Goal: Find specific page/section: Find specific page/section

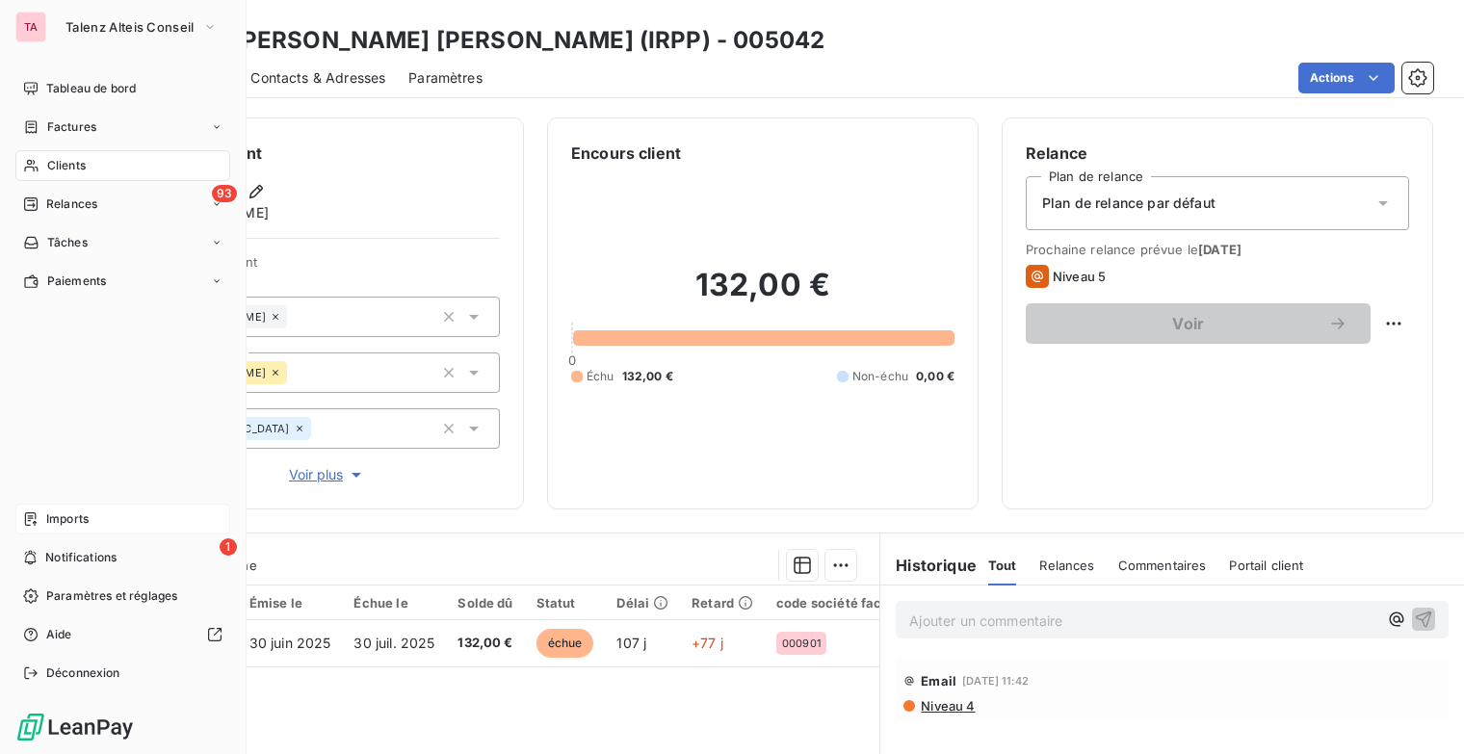
click at [70, 515] on span "Imports" at bounding box center [67, 518] width 42 height 17
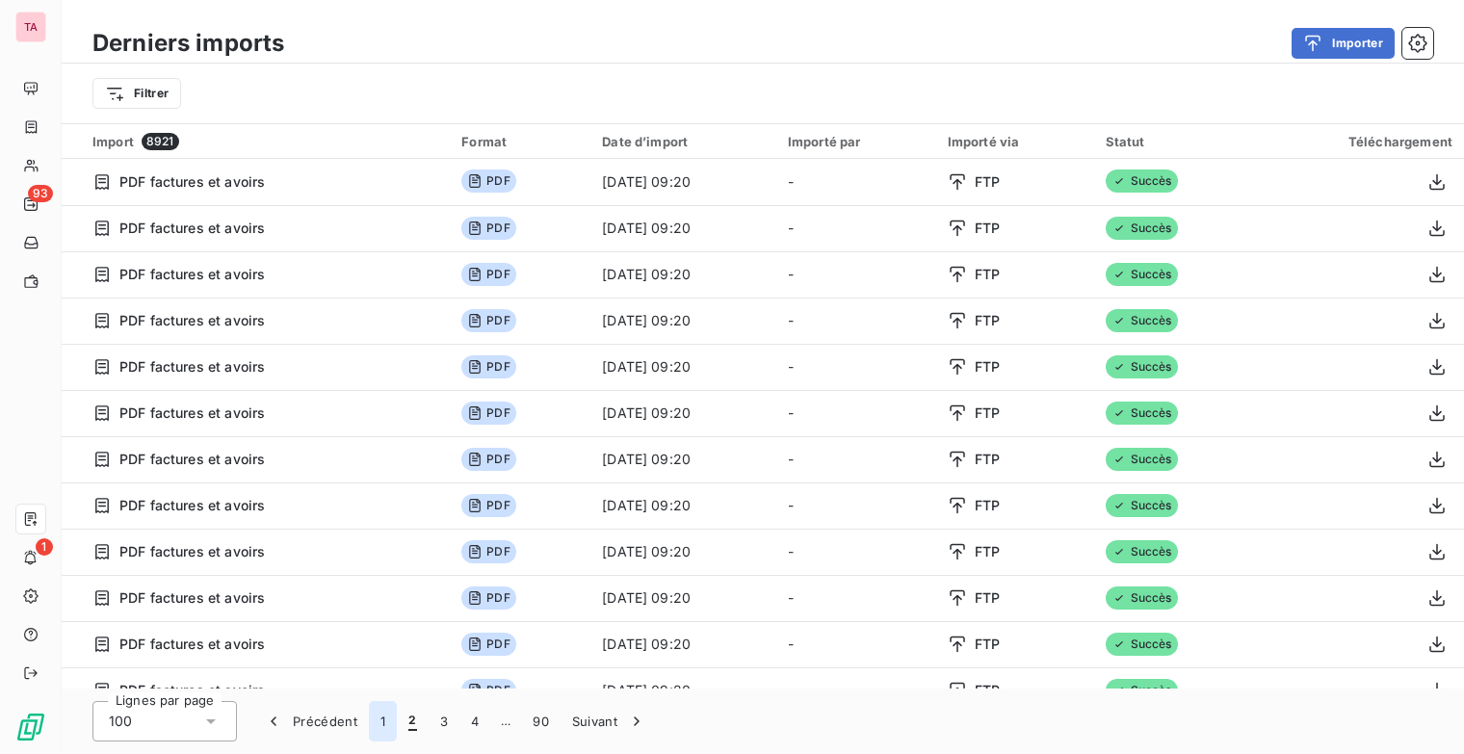
click at [379, 727] on button "1" at bounding box center [383, 721] width 28 height 40
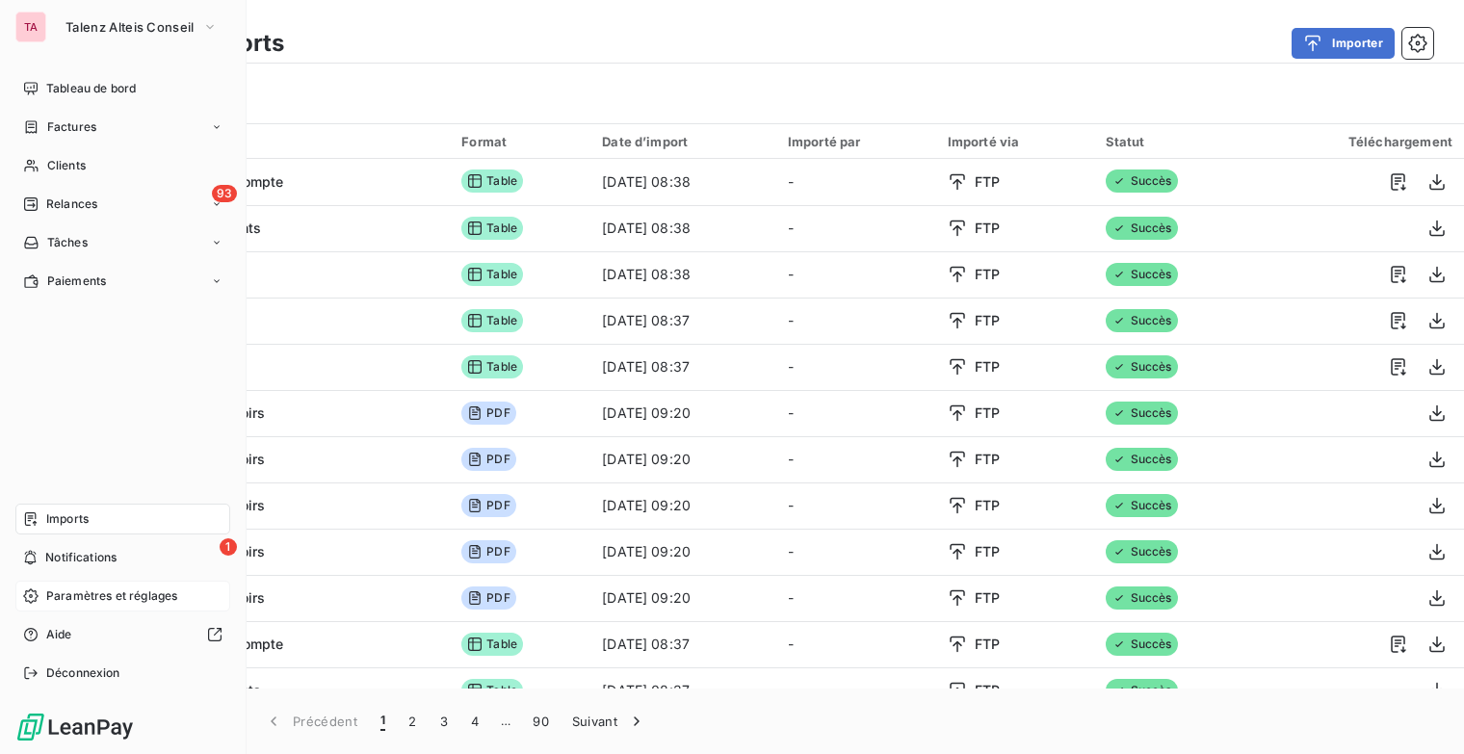
click at [117, 596] on span "Paramètres et réglages" at bounding box center [111, 596] width 131 height 17
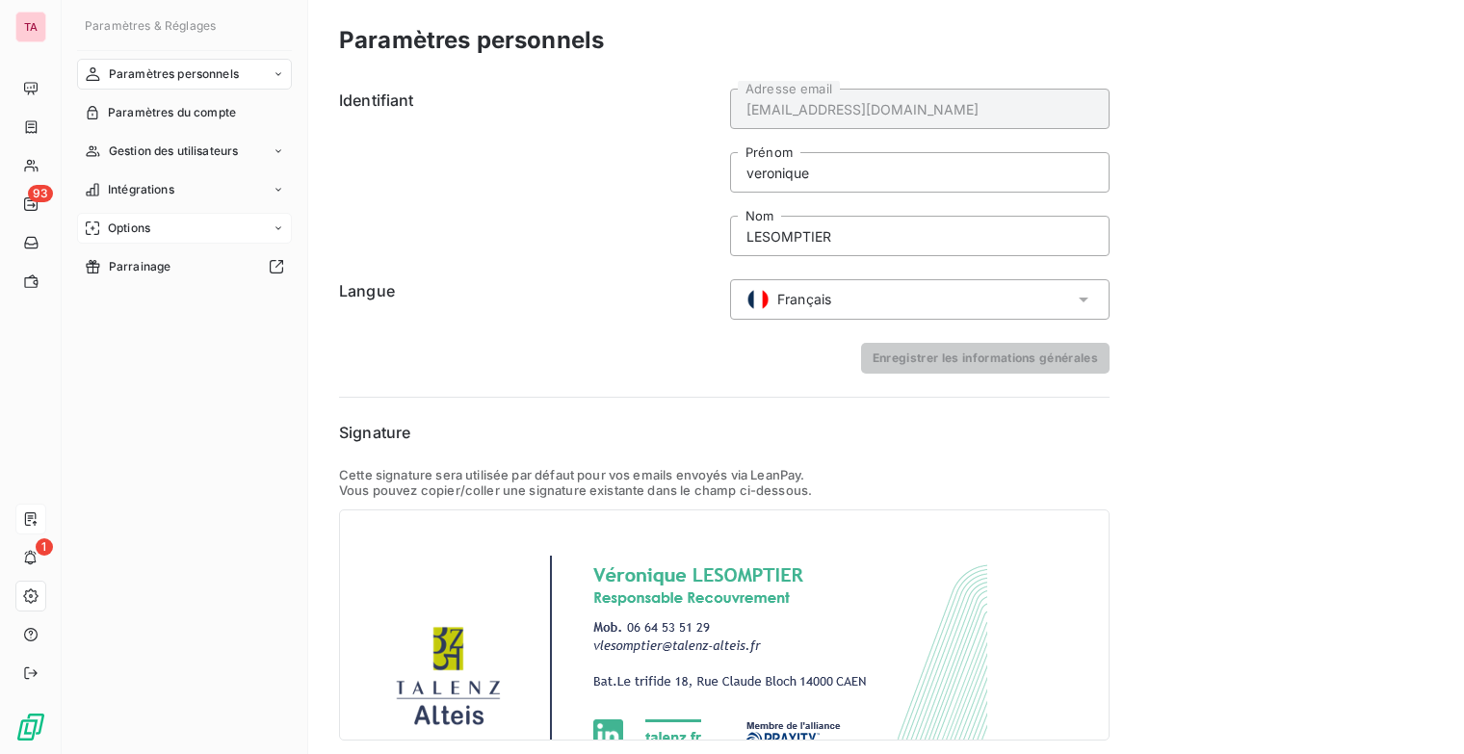
click at [275, 226] on icon at bounding box center [279, 228] width 12 height 12
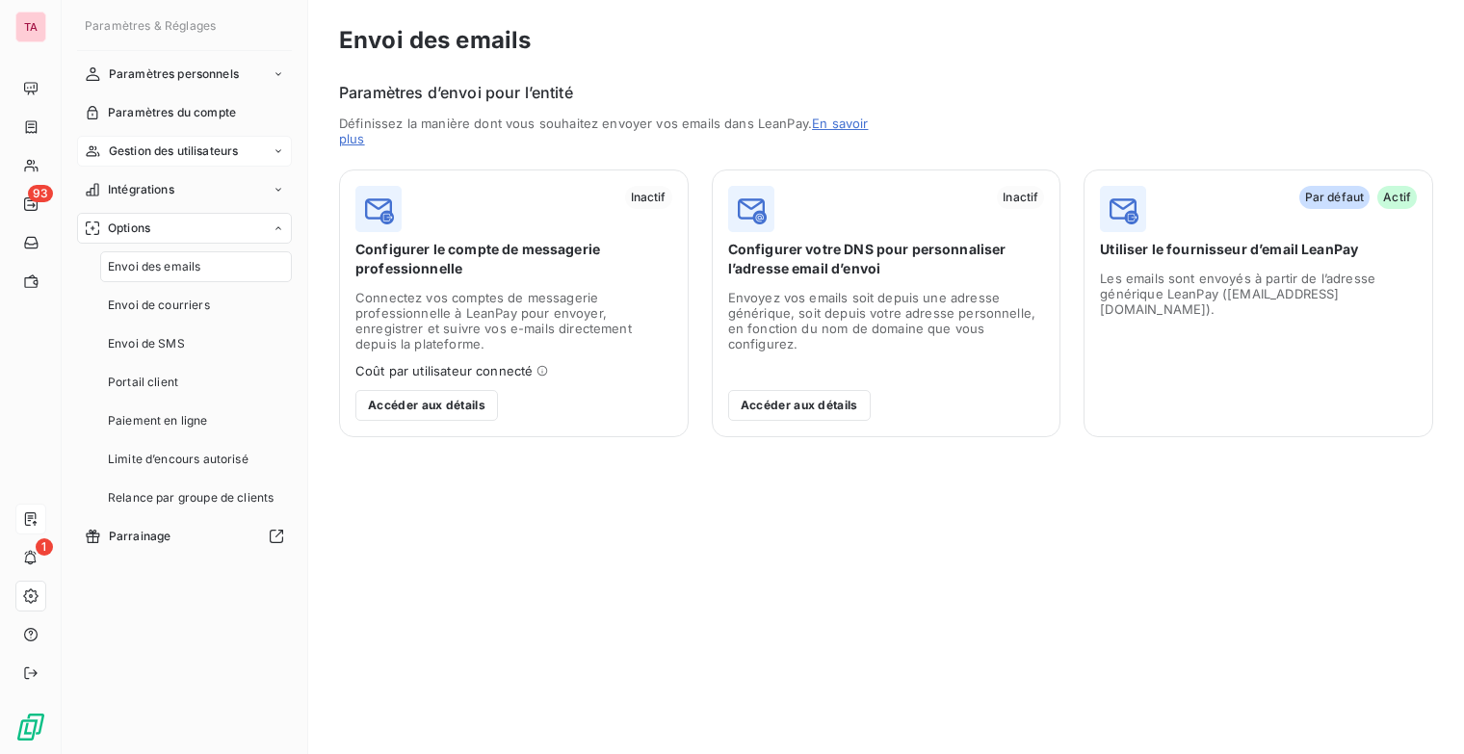
click at [280, 152] on icon at bounding box center [279, 151] width 12 height 12
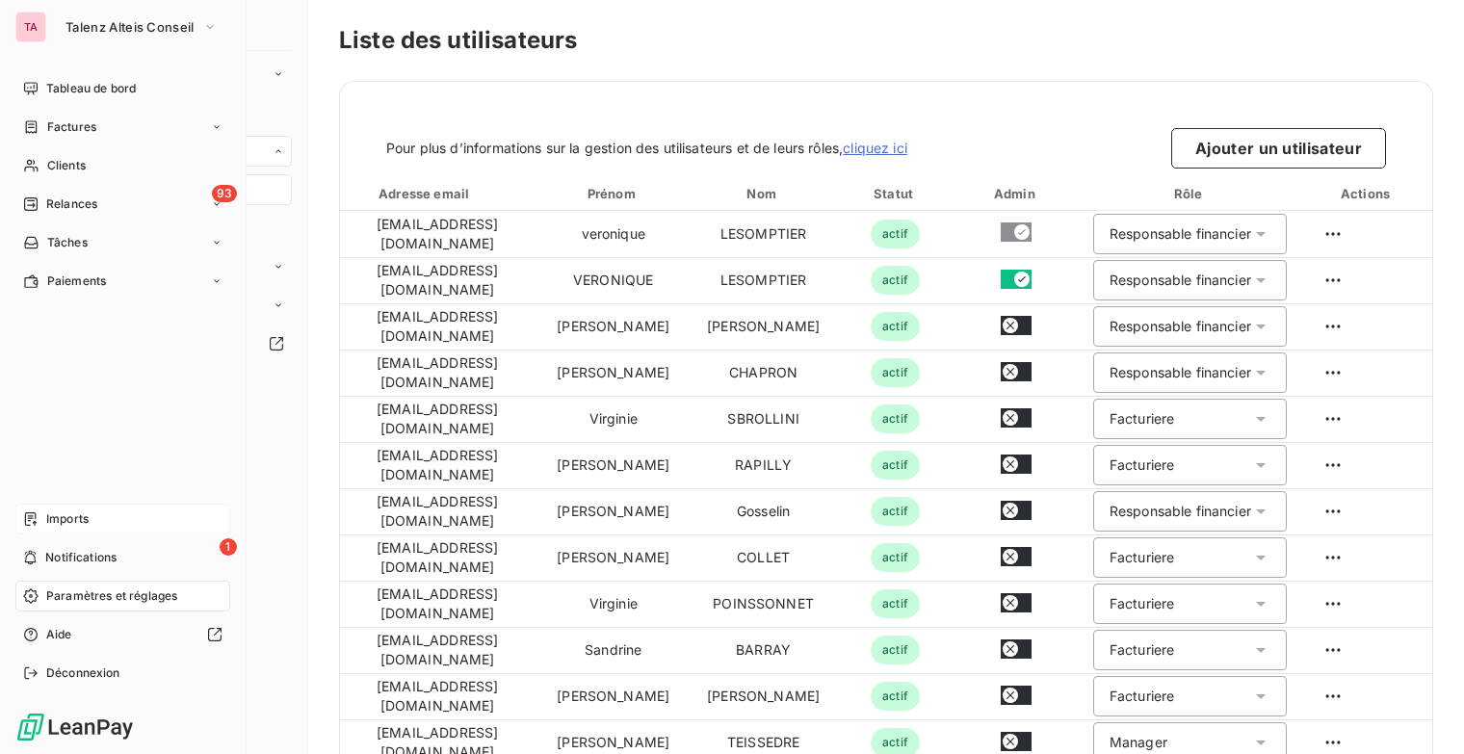
click at [79, 517] on span "Imports" at bounding box center [67, 518] width 42 height 17
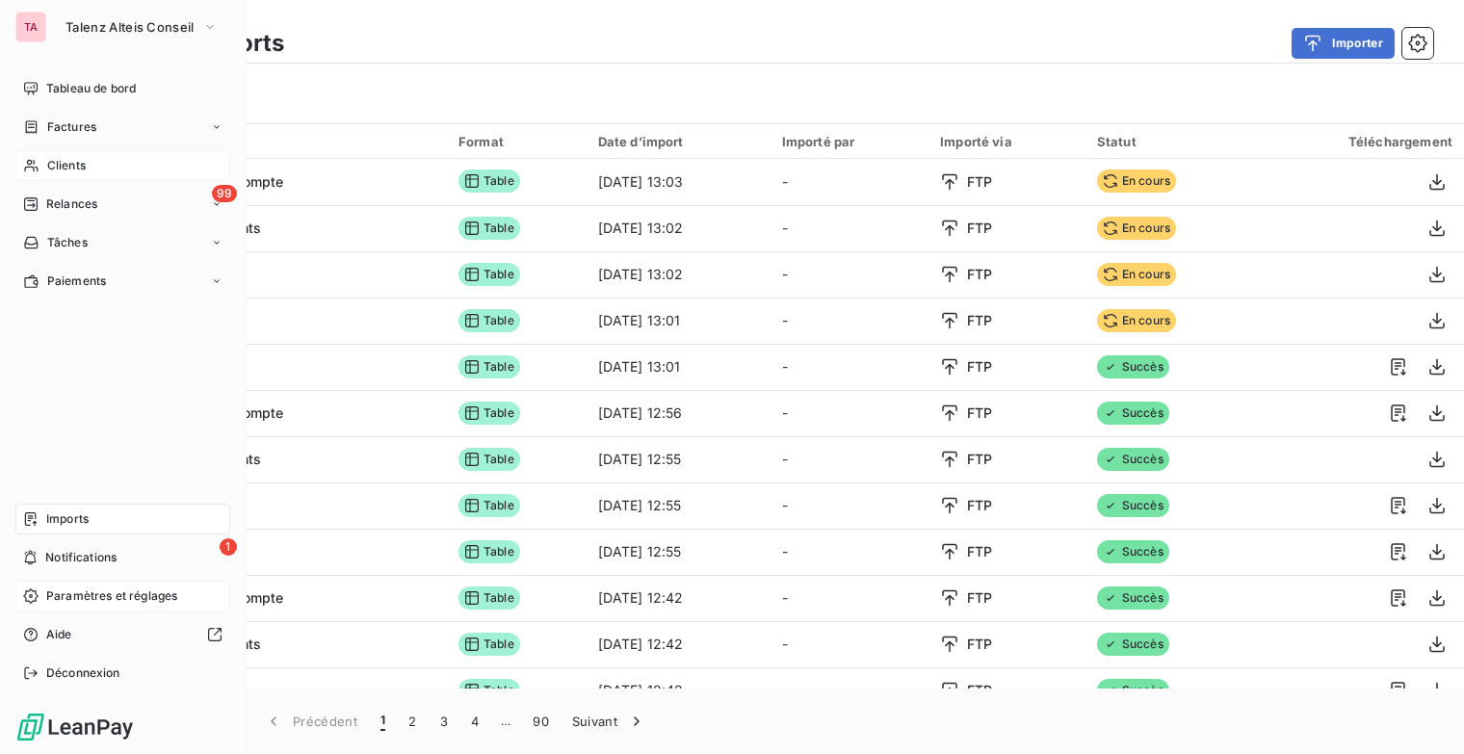
click at [64, 166] on span "Clients" at bounding box center [66, 165] width 39 height 17
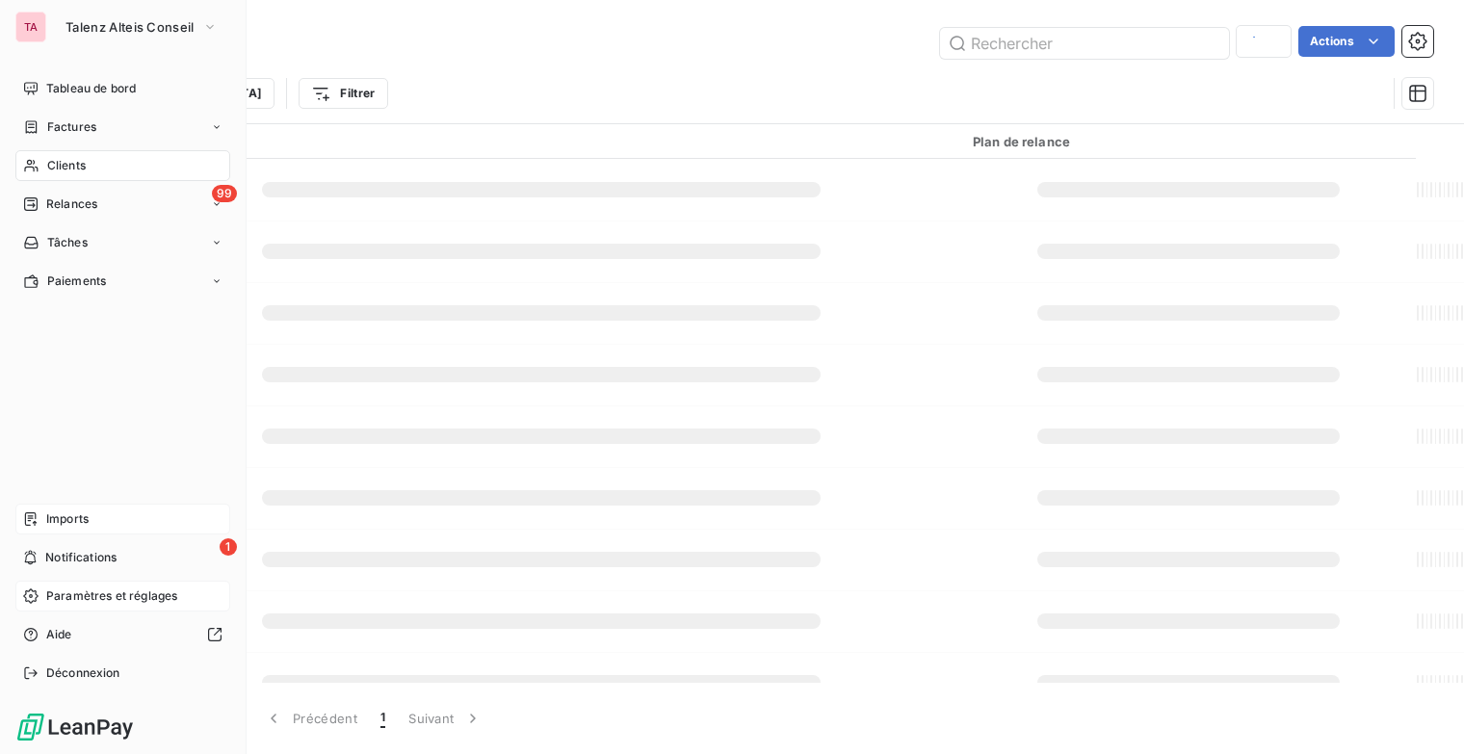
type input "301295"
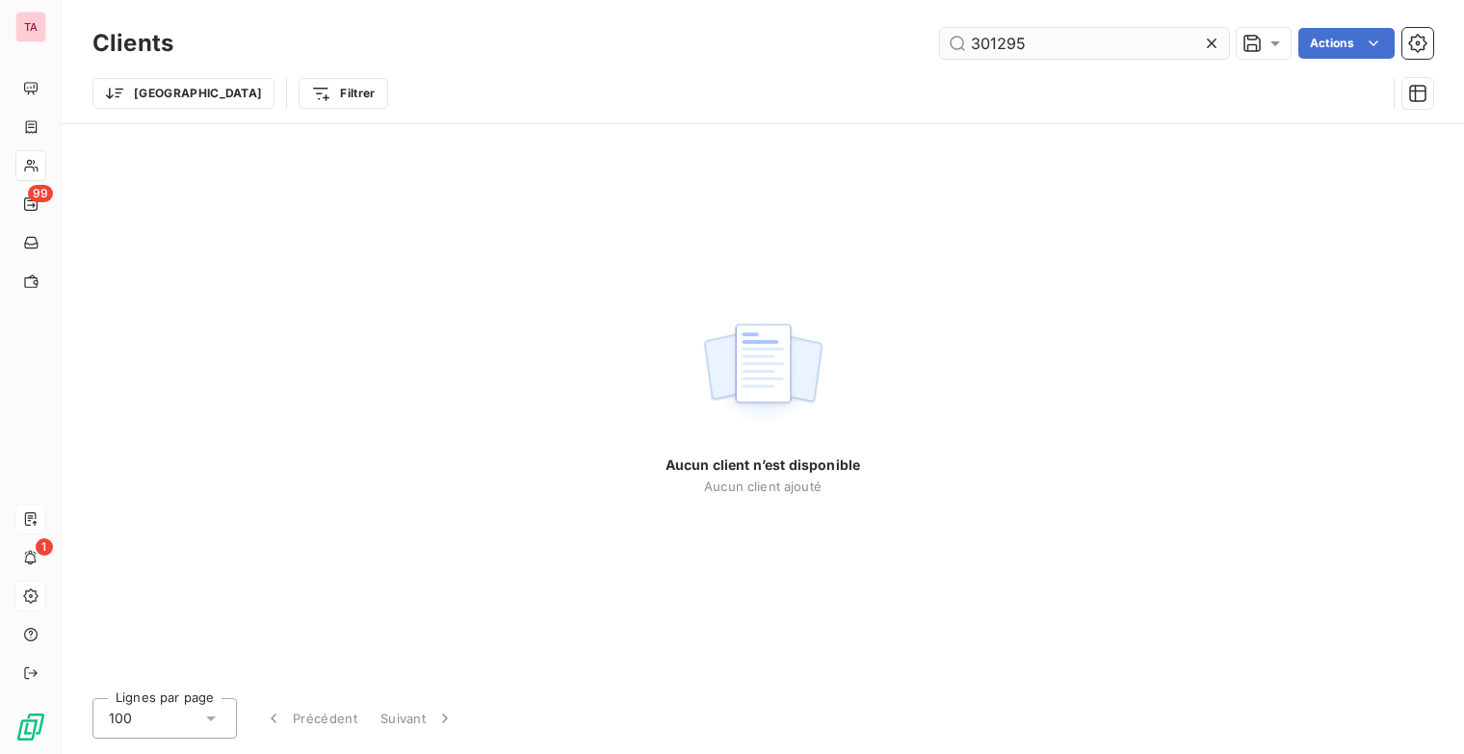
click at [1209, 41] on icon at bounding box center [1211, 43] width 19 height 19
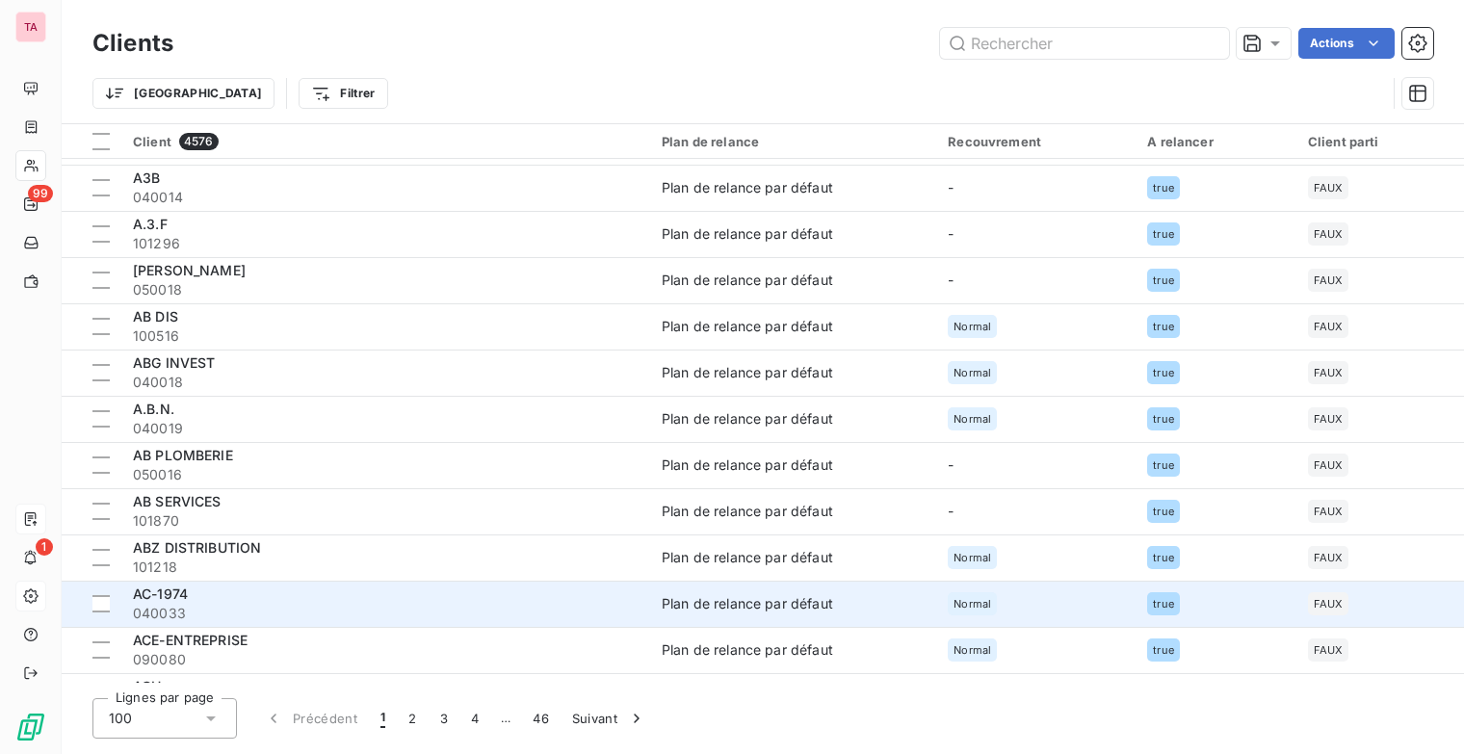
scroll to position [1156, 0]
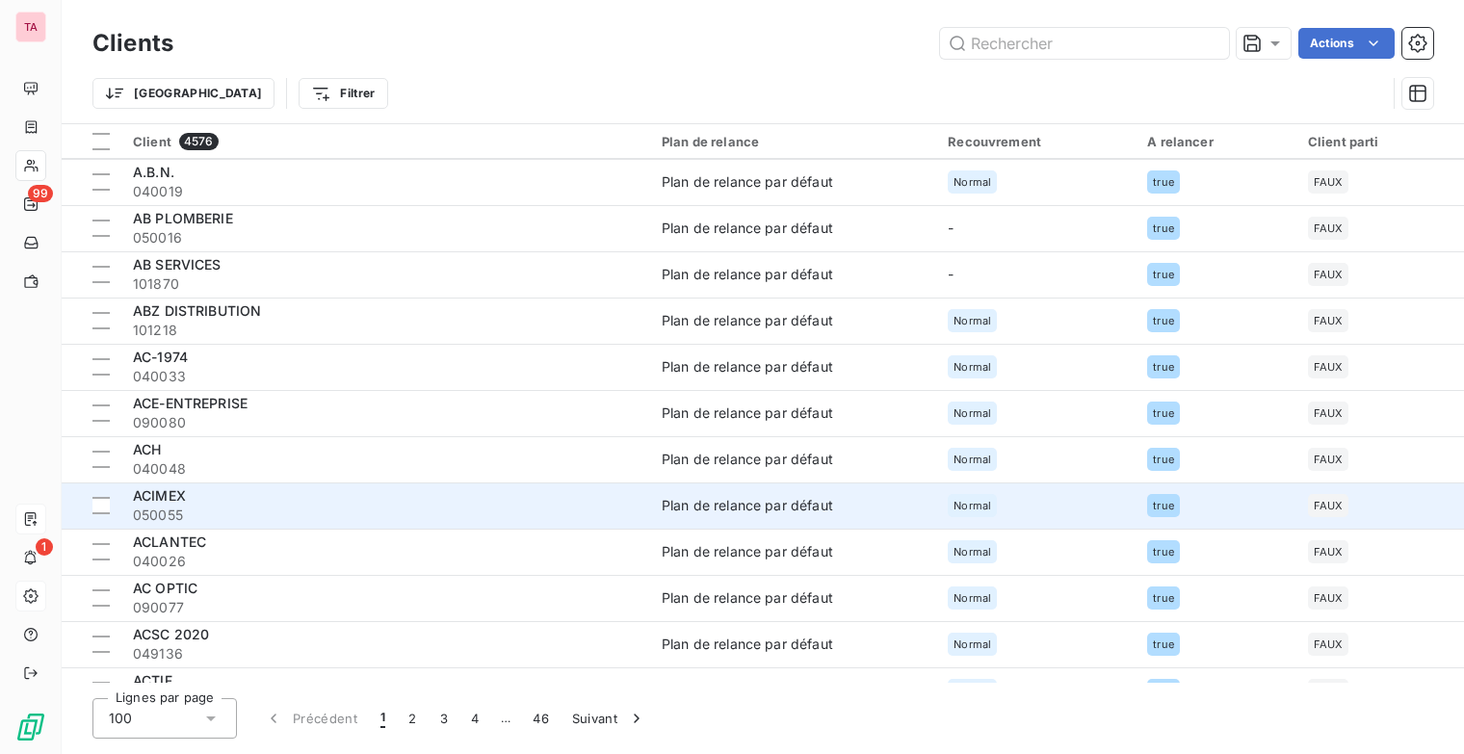
click at [143, 495] on span "ACIMEX" at bounding box center [159, 495] width 53 height 16
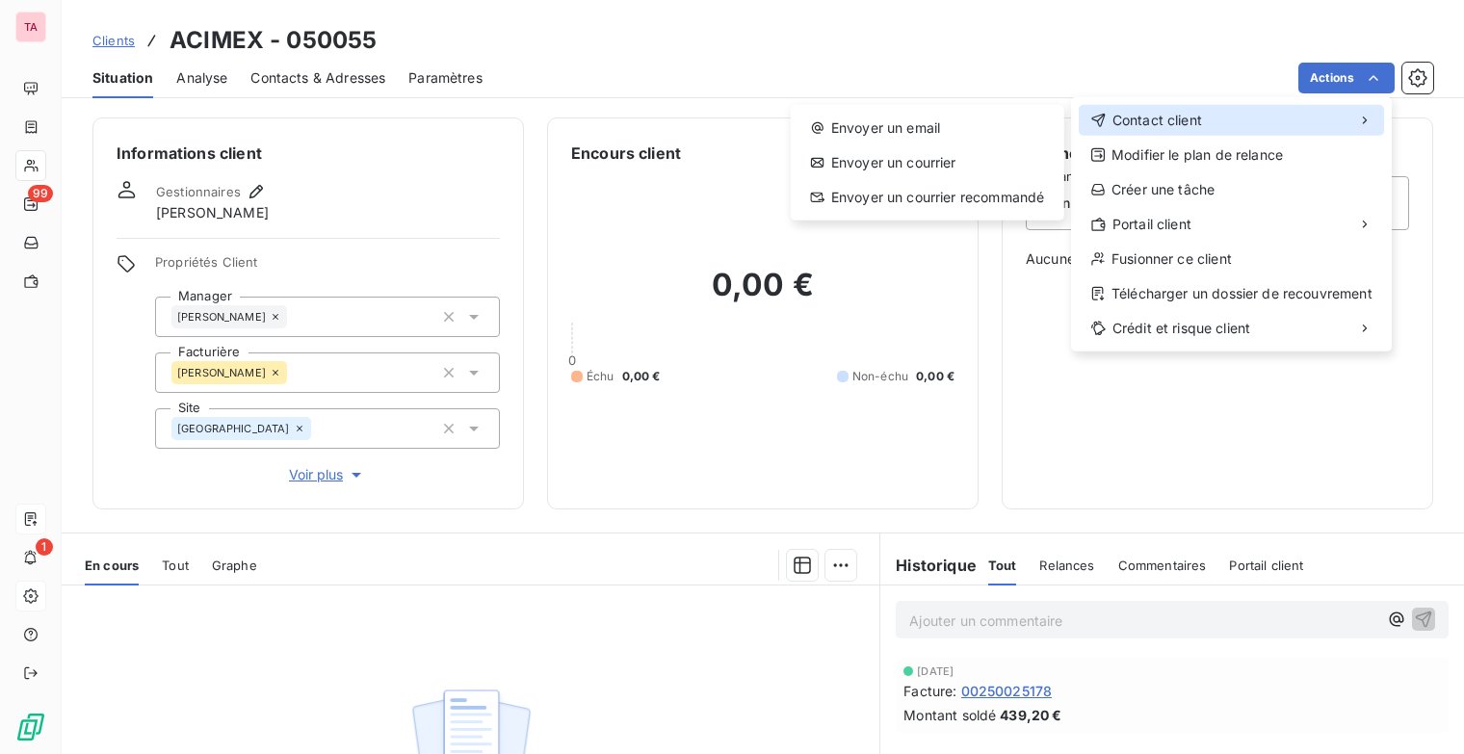
click at [1182, 116] on span "Contact client" at bounding box center [1157, 120] width 90 height 19
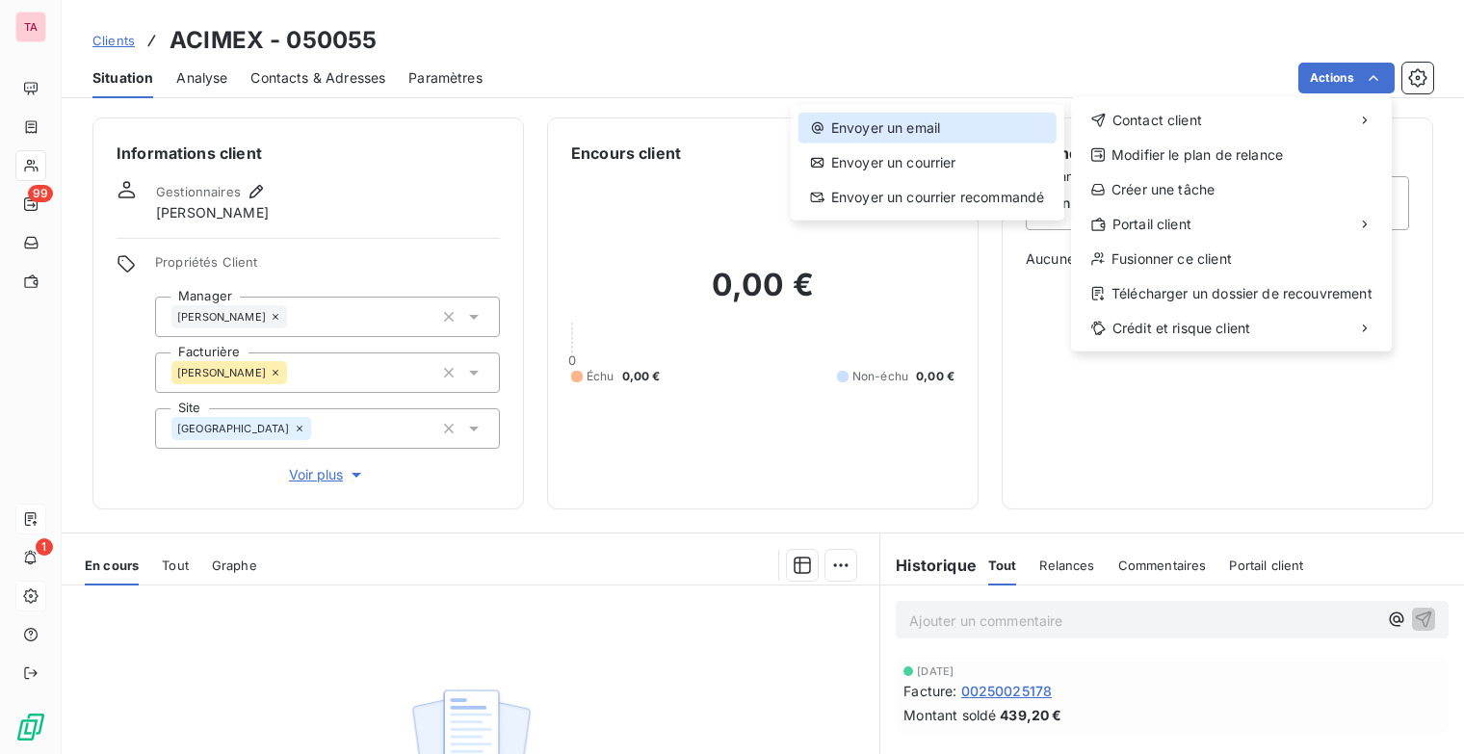
click at [981, 121] on div "Envoyer un email" at bounding box center [927, 128] width 258 height 31
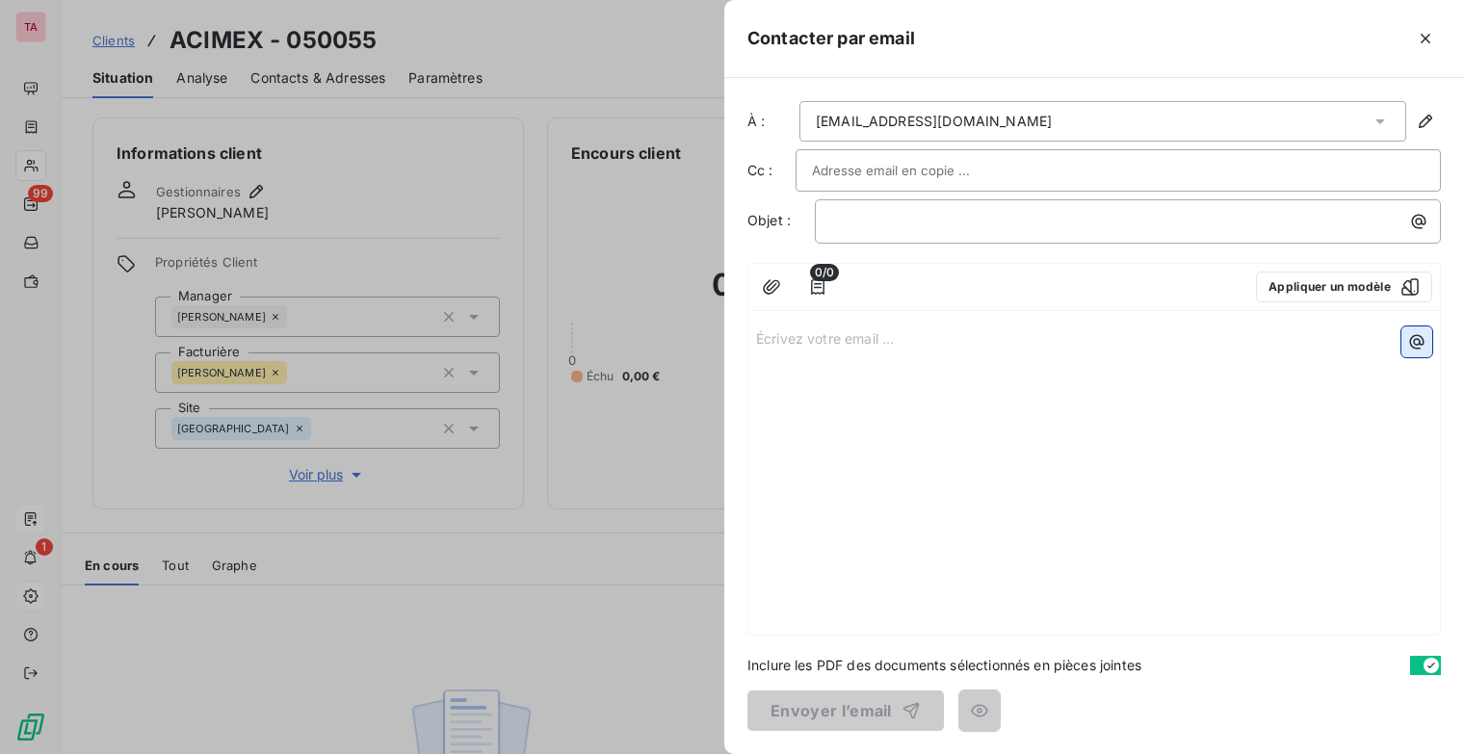
click at [1411, 342] on icon "button" at bounding box center [1416, 341] width 19 height 19
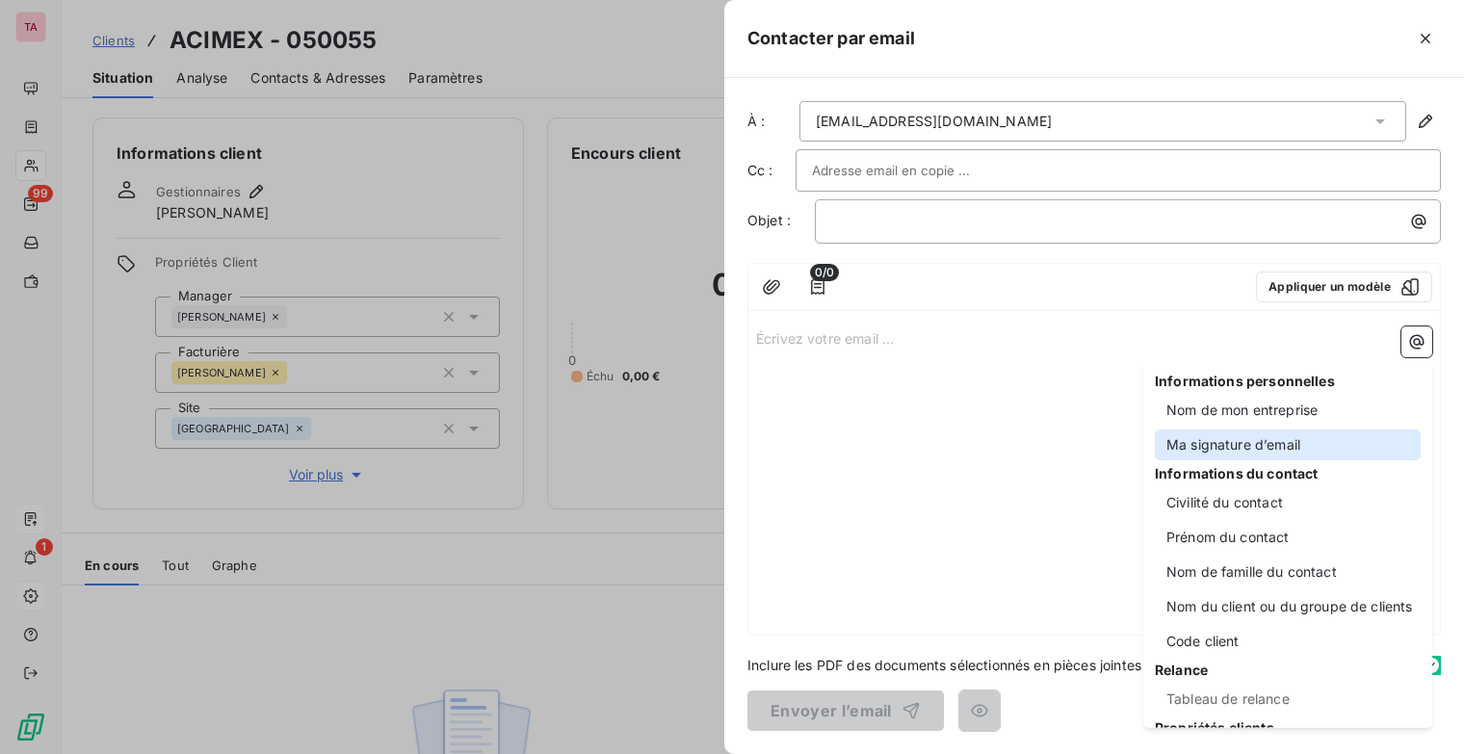
click at [1273, 456] on div "Ma signature d’email" at bounding box center [1288, 445] width 266 height 31
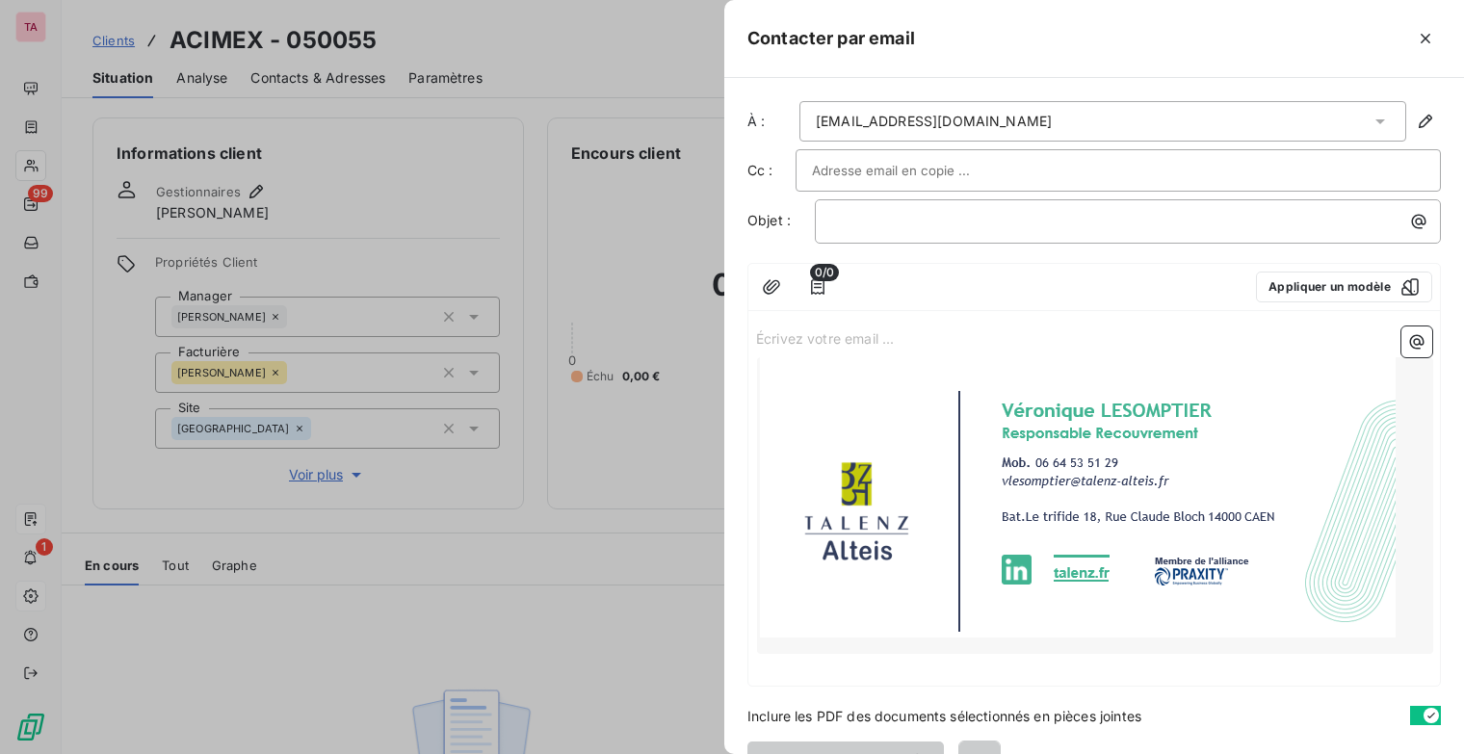
click at [1284, 453] on div at bounding box center [1095, 505] width 676 height 297
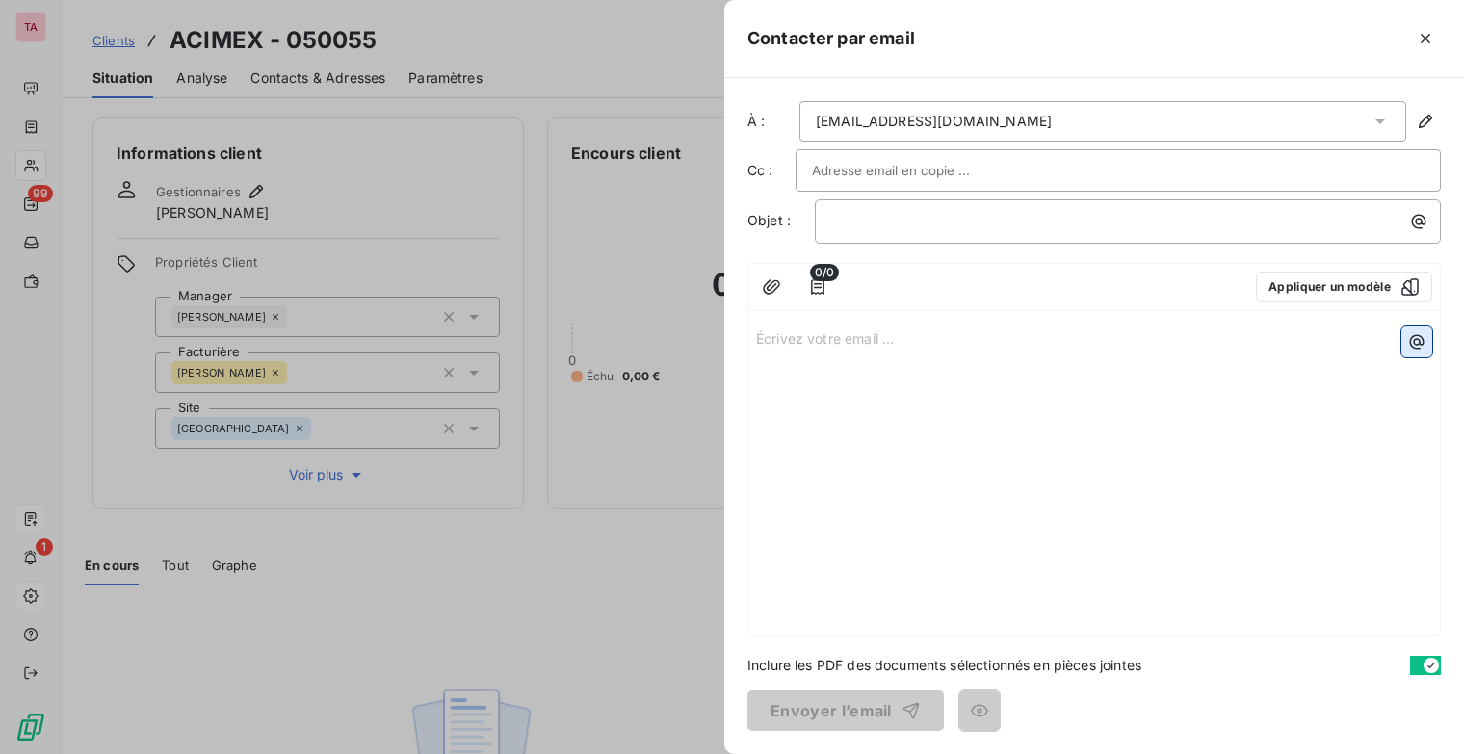
click at [1427, 340] on button "button" at bounding box center [1416, 342] width 31 height 31
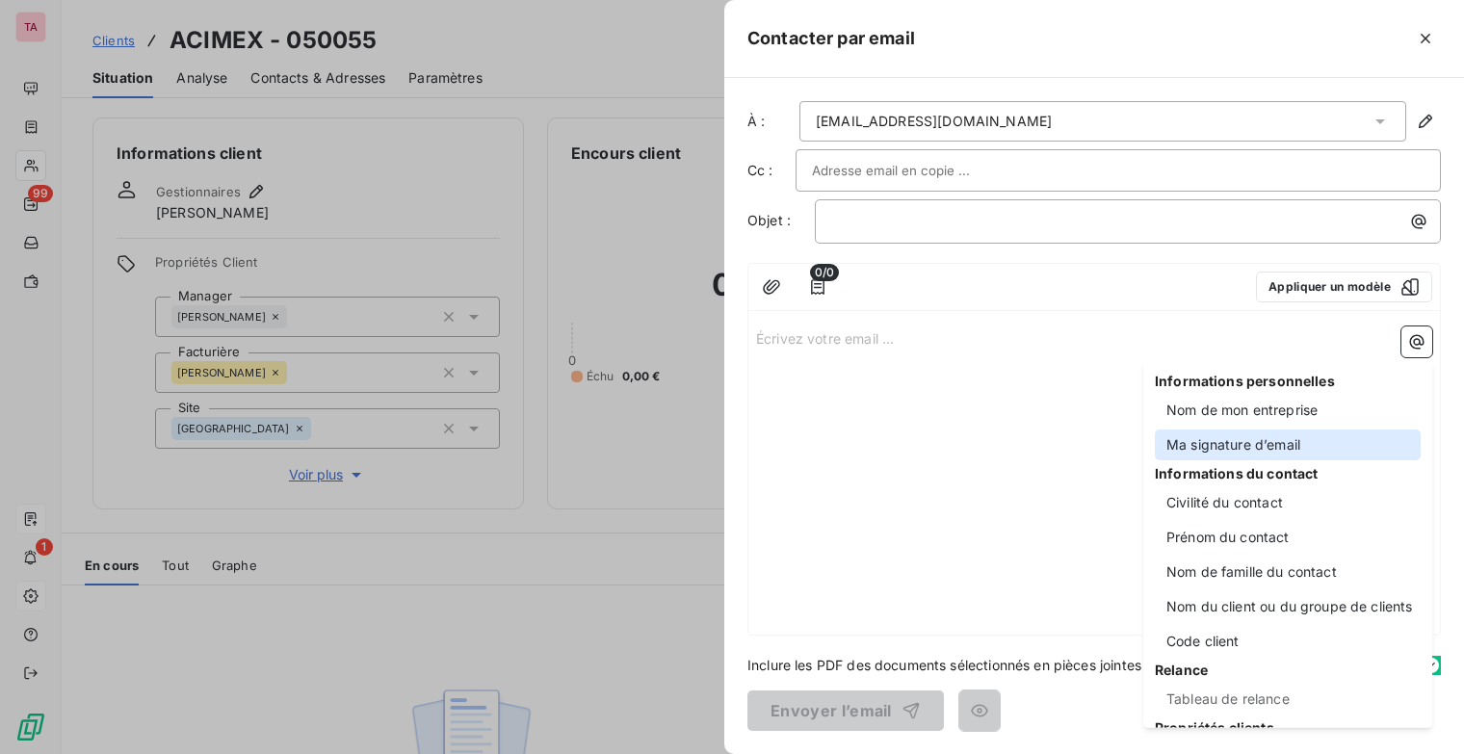
click at [1306, 453] on div "Ma signature d’email" at bounding box center [1288, 445] width 266 height 31
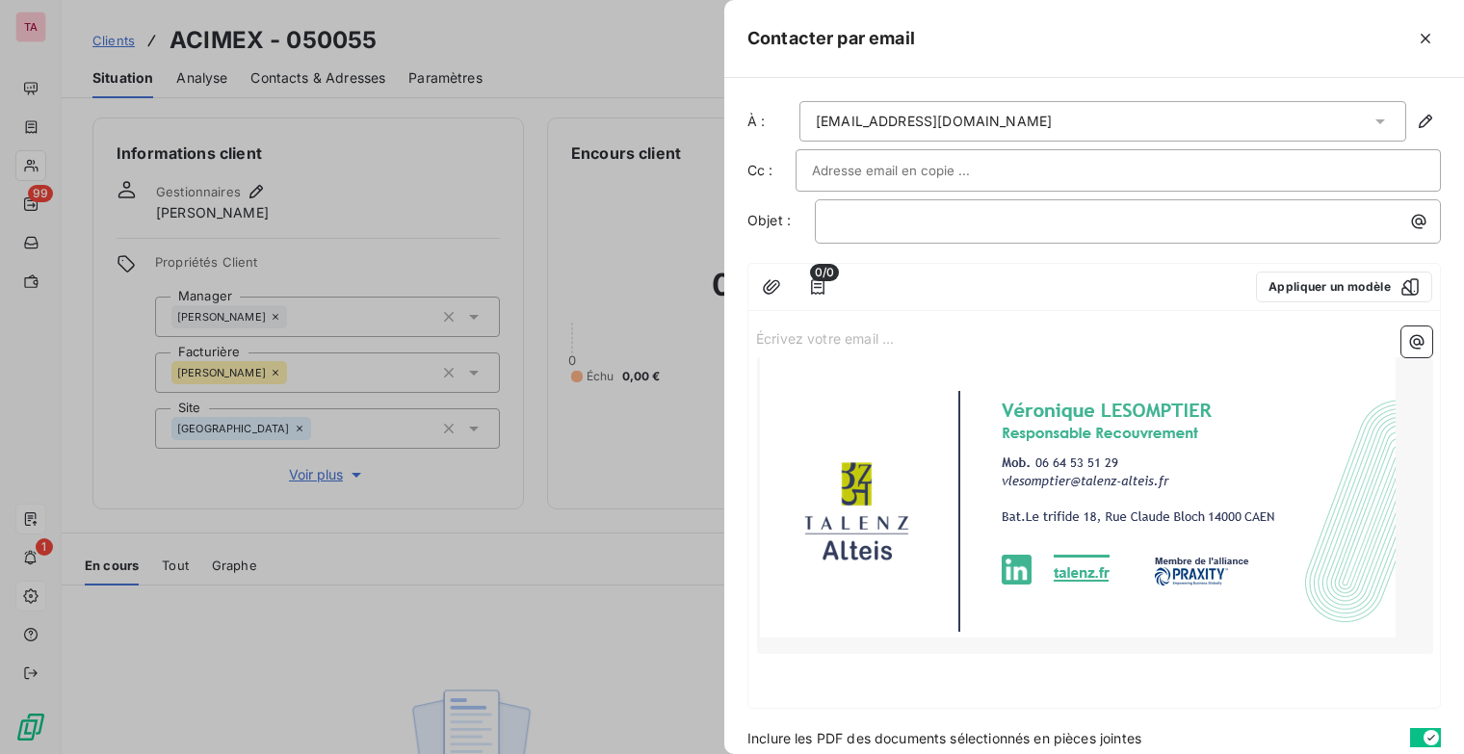
drag, startPoint x: 1436, startPoint y: 39, endPoint x: 1409, endPoint y: 72, distance: 42.4
click at [1436, 41] on button "button" at bounding box center [1425, 38] width 31 height 31
